Goal: Task Accomplishment & Management: Manage account settings

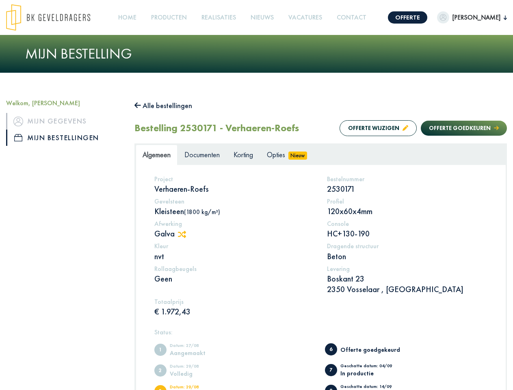
click at [56, 17] on img at bounding box center [48, 17] width 84 height 27
click at [398, 17] on link "Offerte" at bounding box center [407, 17] width 39 height 12
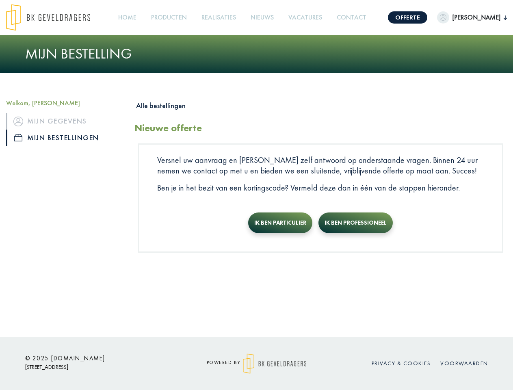
click at [463, 17] on span "[PERSON_NAME]" at bounding box center [476, 18] width 54 height 10
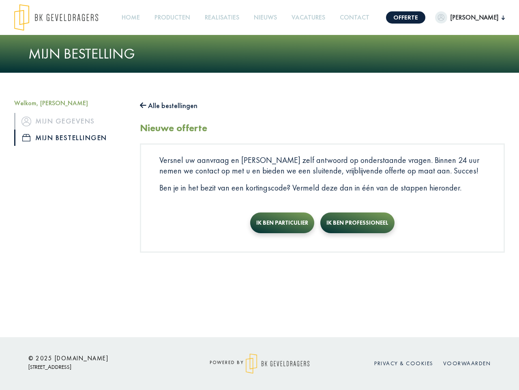
click at [170, 17] on link "Producten +" at bounding box center [172, 18] width 42 height 18
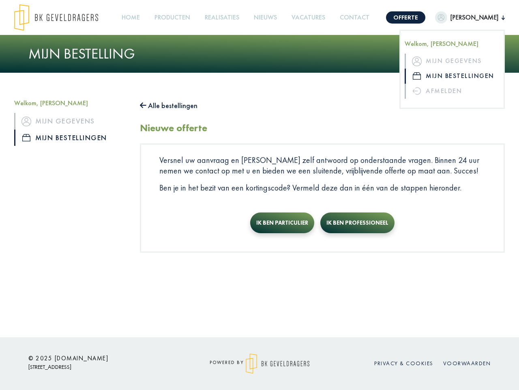
click at [167, 106] on button "Alle bestellingen" at bounding box center [169, 105] width 58 height 13
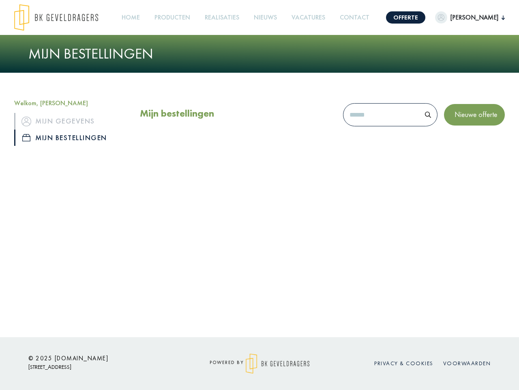
click at [370, 128] on div "Mijn bestellingen Nieuwe offerte" at bounding box center [322, 116] width 365 height 35
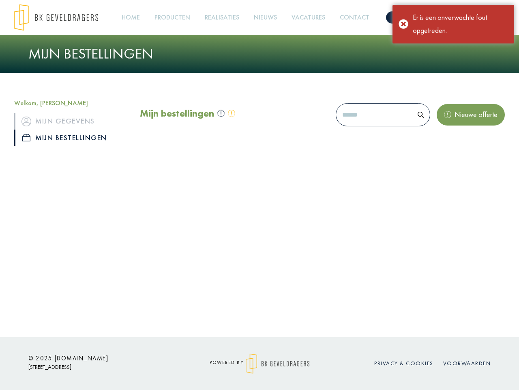
click at [455, 128] on div "Mijn bestellingen Nieuwe offerte" at bounding box center [322, 116] width 365 height 35
click at [186, 234] on div "Offerte [PERSON_NAME] Welkom, [PERSON_NAME] Mijn gegevens Mijn bestellingen Afm…" at bounding box center [259, 168] width 519 height 337
